Goal: Information Seeking & Learning: Compare options

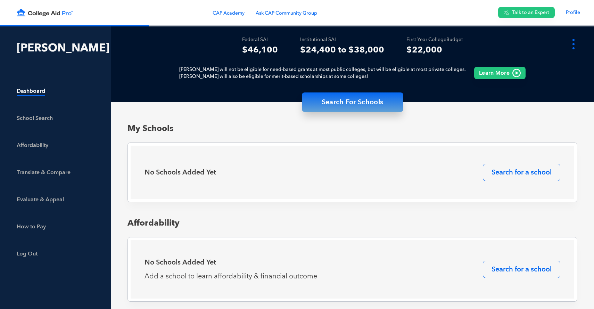
click at [60, 168] on link "Translate & Compare" at bounding box center [63, 173] width 93 height 27
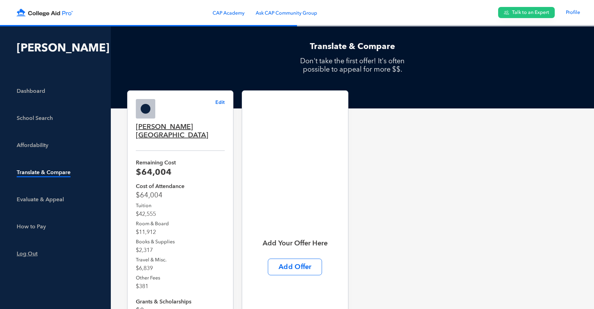
click at [215, 102] on b "Edit" at bounding box center [219, 102] width 9 height 7
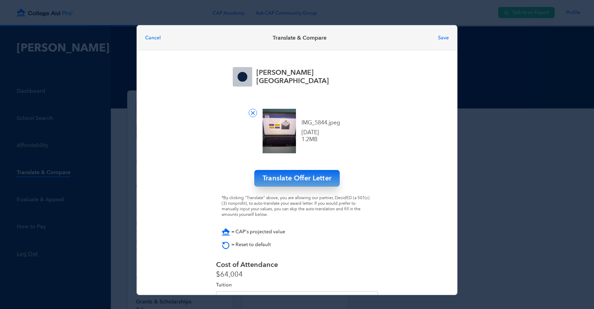
click at [283, 137] on div at bounding box center [279, 131] width 33 height 44
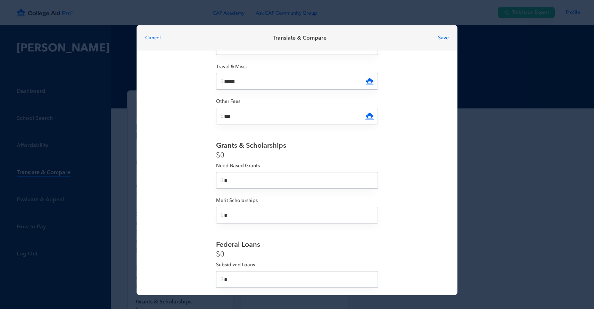
scroll to position [310, 0]
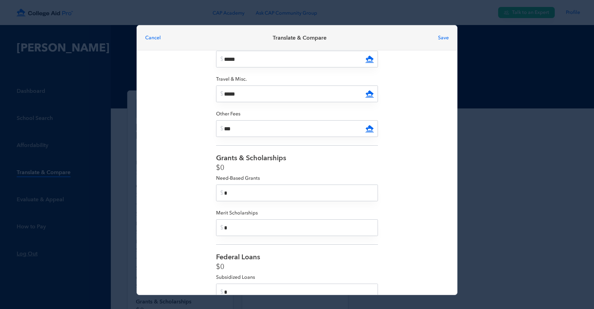
click at [154, 36] on button "Cancel" at bounding box center [153, 37] width 16 height 7
